Goal: Information Seeking & Learning: Learn about a topic

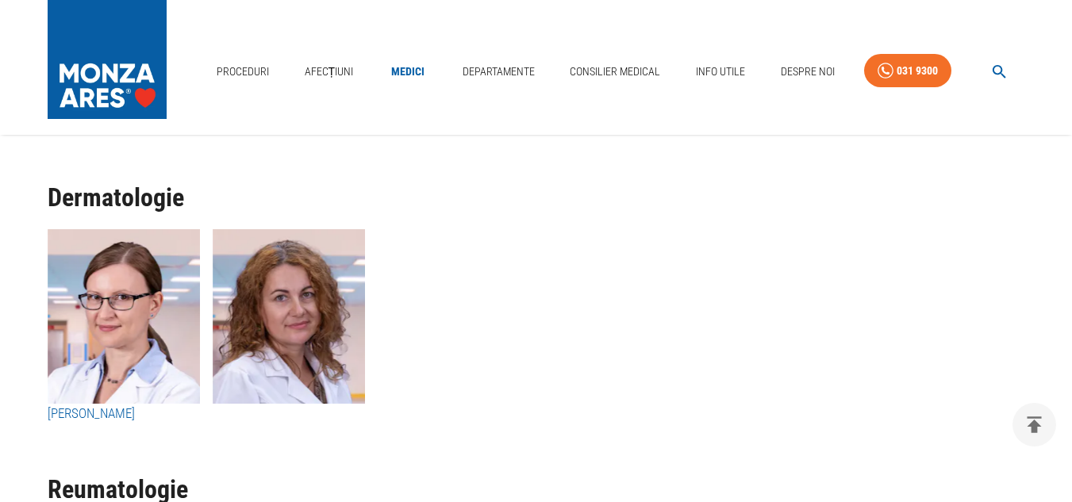
scroll to position [7379, 0]
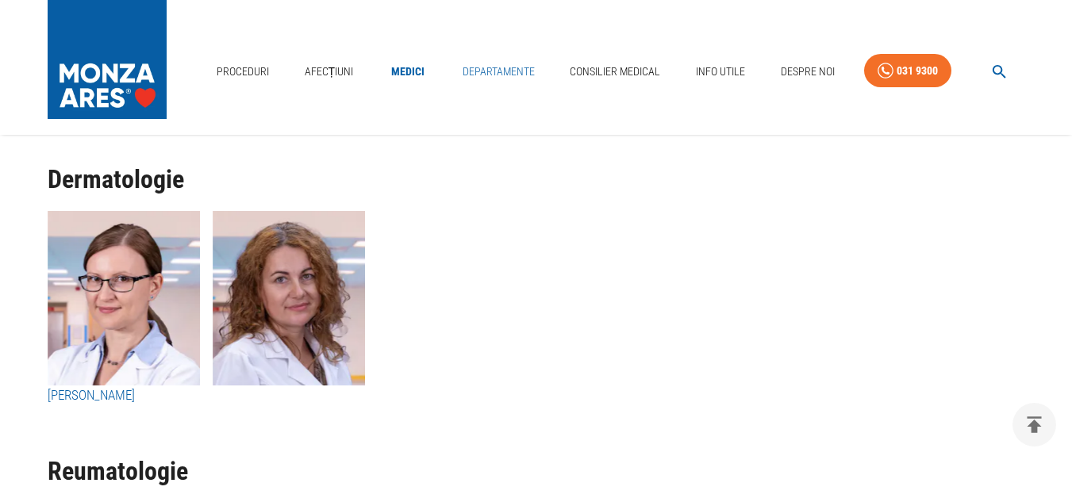
click at [489, 66] on link "Departamente" at bounding box center [498, 72] width 85 height 33
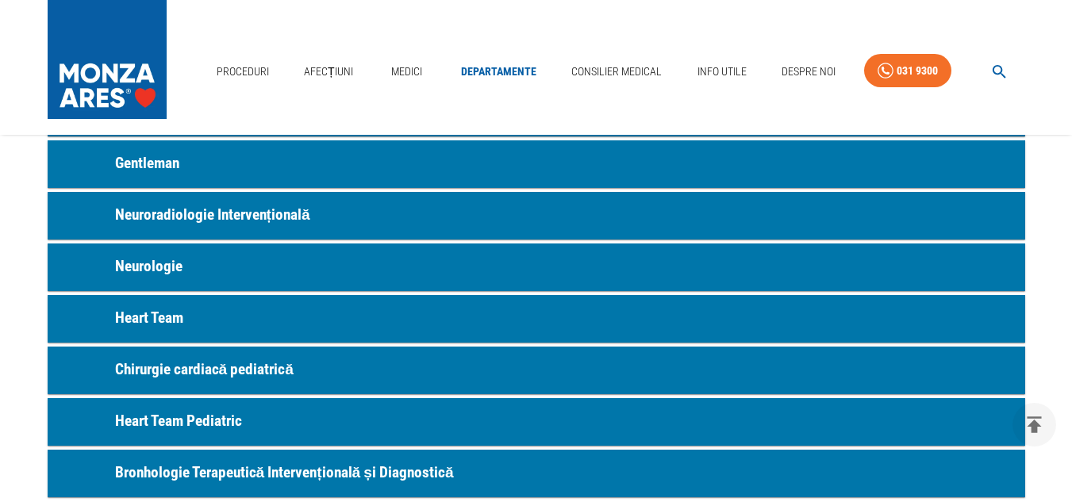
scroll to position [873, 0]
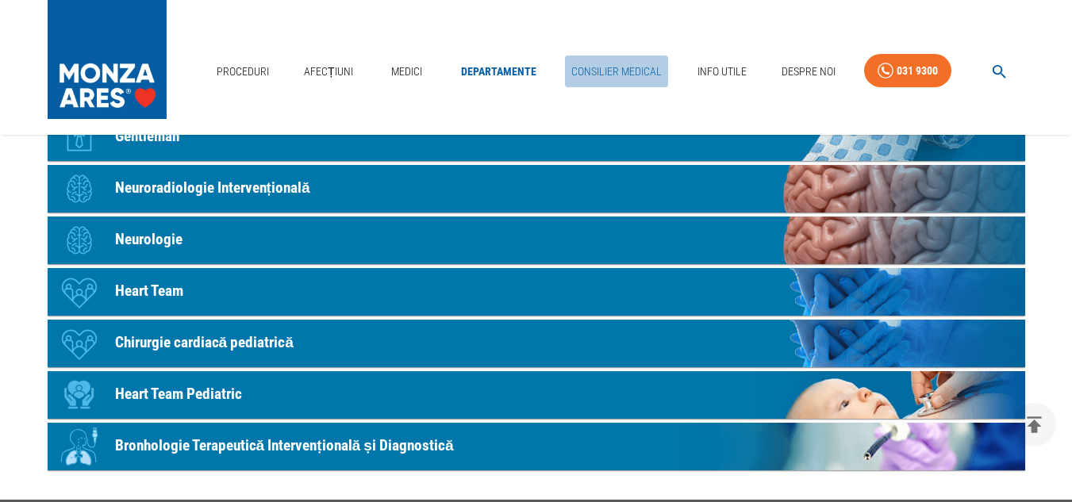
click at [651, 72] on link "Consilier Medical" at bounding box center [616, 72] width 103 height 33
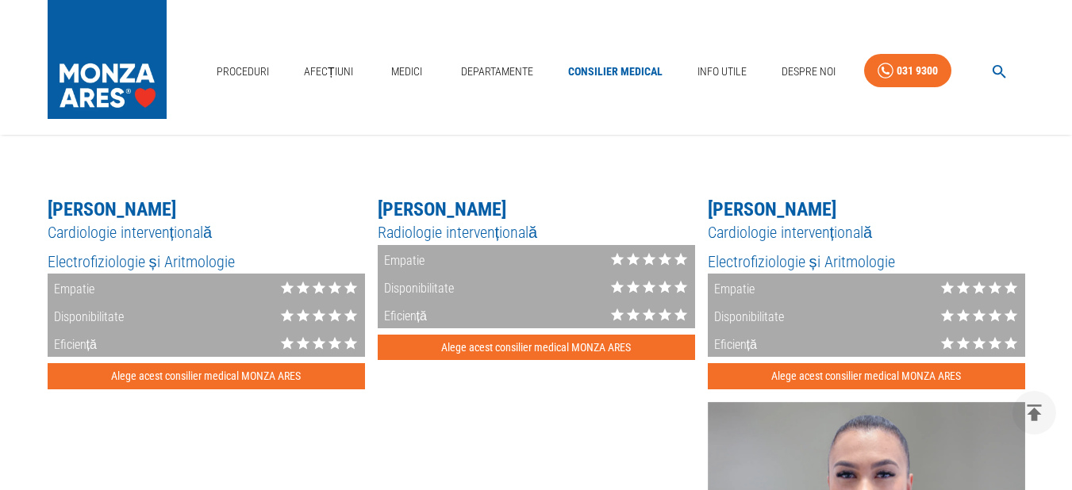
scroll to position [1746, 0]
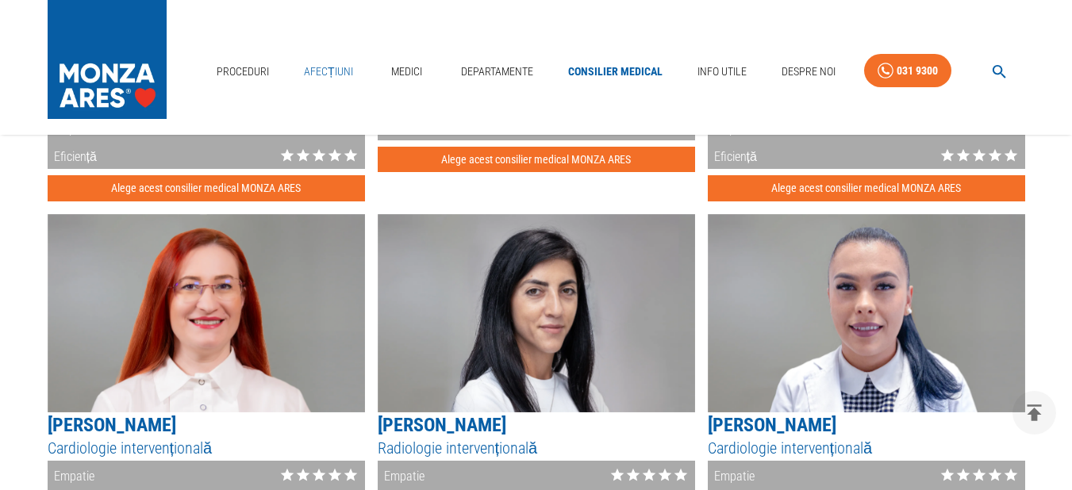
click at [316, 67] on link "Afecțiuni" at bounding box center [329, 72] width 62 height 33
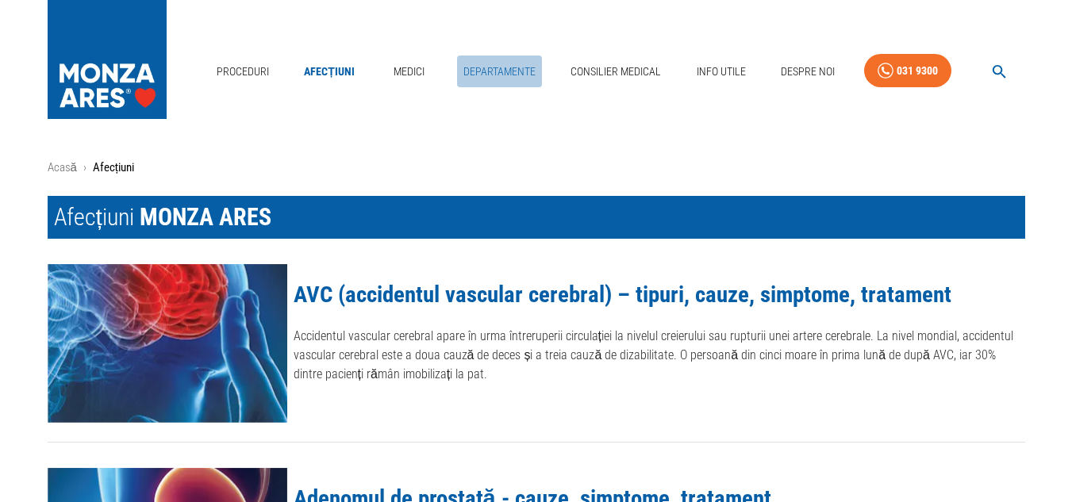
click at [478, 68] on link "Departamente" at bounding box center [499, 72] width 85 height 33
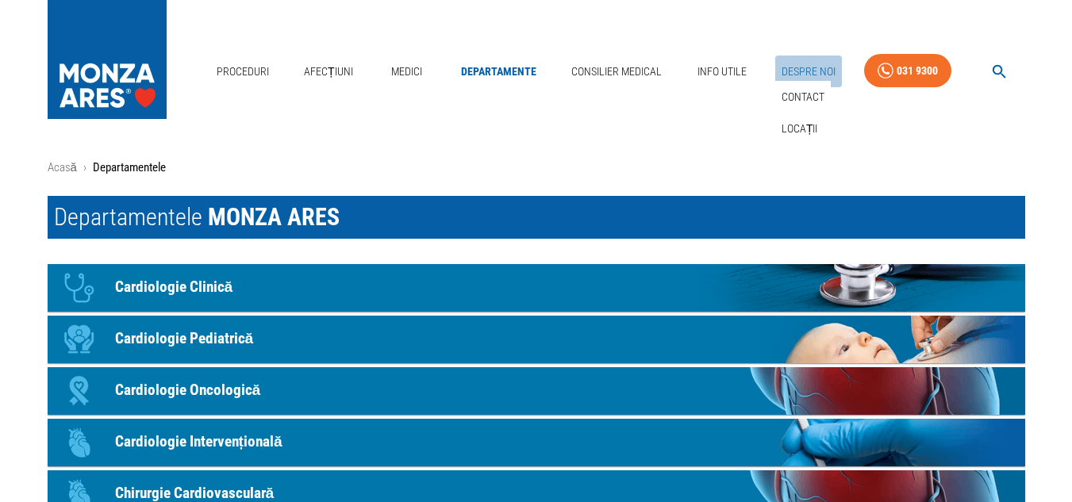
click at [779, 69] on link "Despre Noi" at bounding box center [808, 72] width 67 height 33
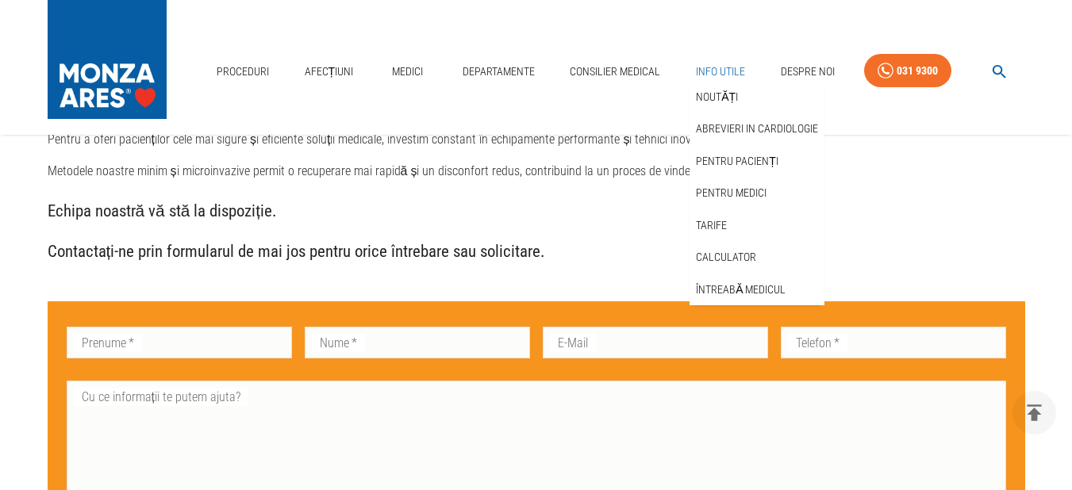
scroll to position [3571, 0]
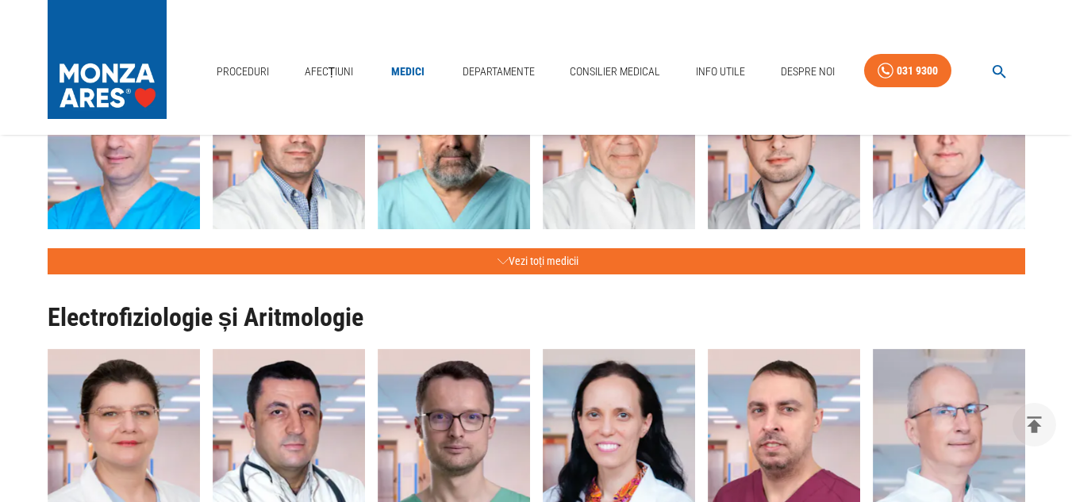
scroll to position [7379, 0]
